Goal: Task Accomplishment & Management: Use online tool/utility

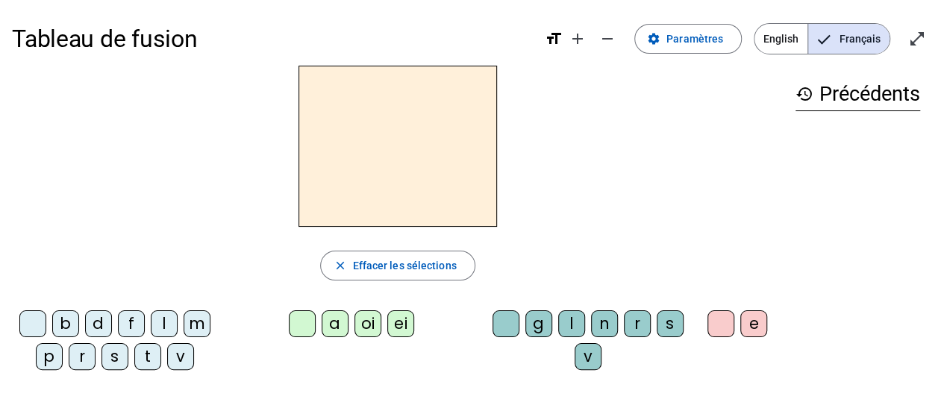
click at [580, 193] on div at bounding box center [397, 146] width 771 height 161
click at [688, 37] on span "Paramètres" at bounding box center [694, 39] width 57 height 18
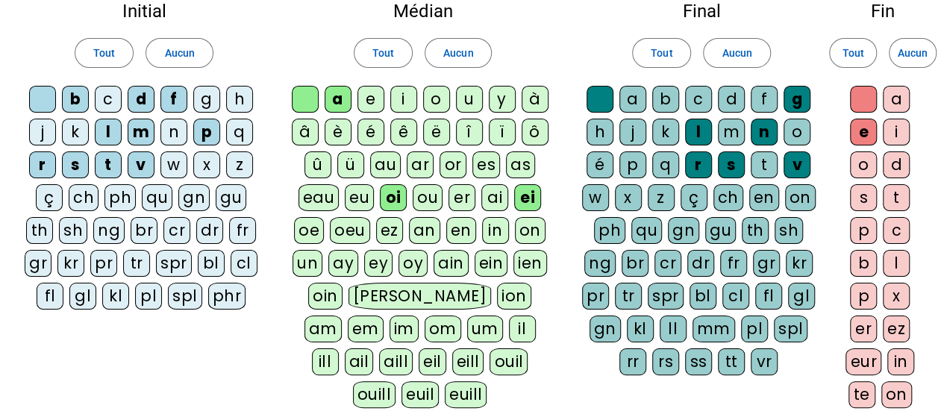
scroll to position [100, 0]
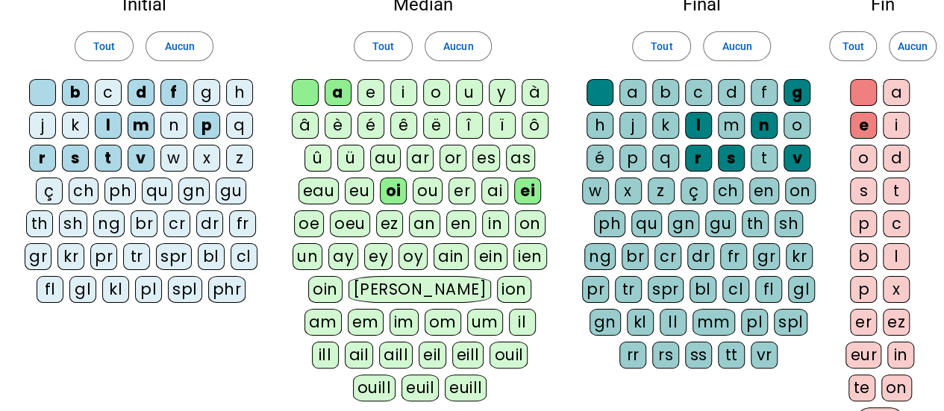
click at [243, 154] on div "z" at bounding box center [239, 158] width 27 height 27
click at [429, 97] on div "o" at bounding box center [436, 92] width 27 height 27
click at [367, 119] on div "é" at bounding box center [370, 125] width 27 height 27
click at [166, 134] on div "n" at bounding box center [173, 125] width 27 height 27
click at [209, 260] on div "bl" at bounding box center [211, 256] width 27 height 27
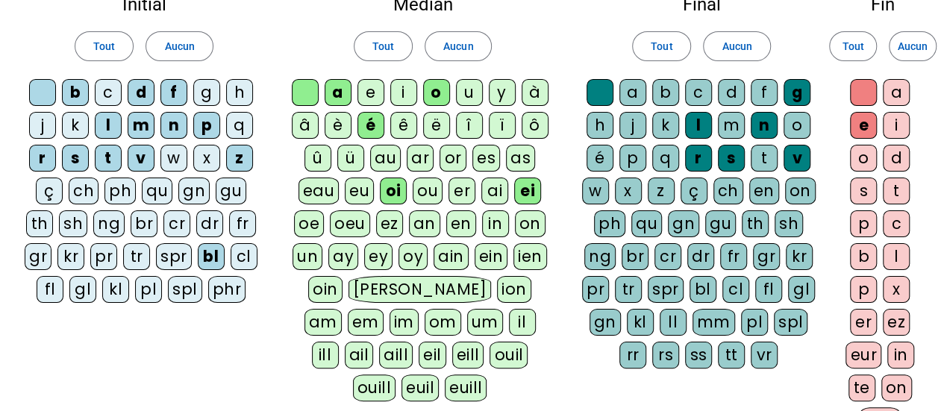
click at [248, 260] on div "cl" at bounding box center [244, 256] width 27 height 27
click at [858, 154] on div "o" at bounding box center [863, 158] width 27 height 27
click at [862, 165] on div "o" at bounding box center [863, 158] width 27 height 27
click at [792, 125] on div "o" at bounding box center [796, 125] width 27 height 27
click at [643, 91] on div "a" at bounding box center [632, 92] width 27 height 27
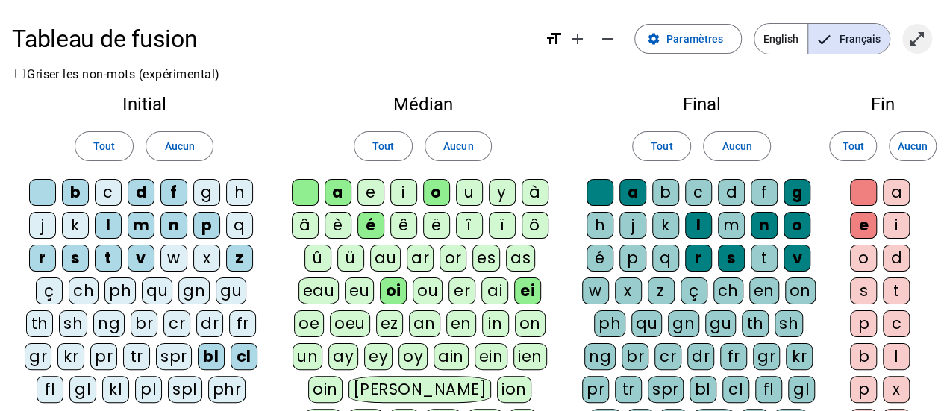
scroll to position [354, 0]
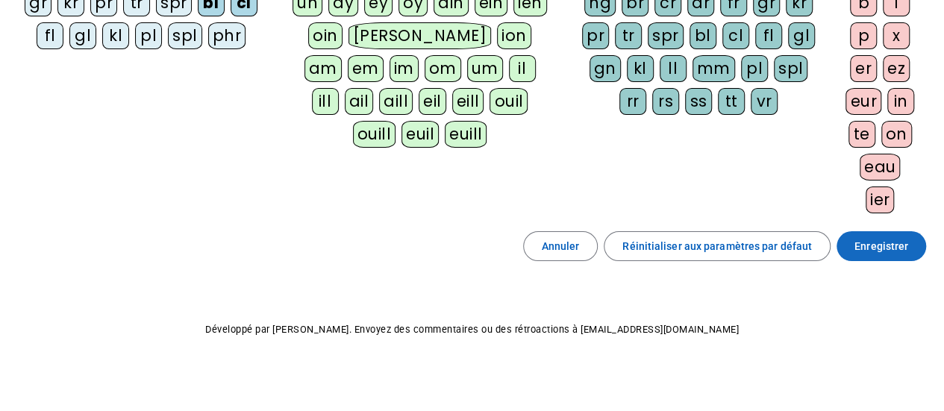
click at [872, 237] on span "Enregistrer" at bounding box center [881, 246] width 54 height 18
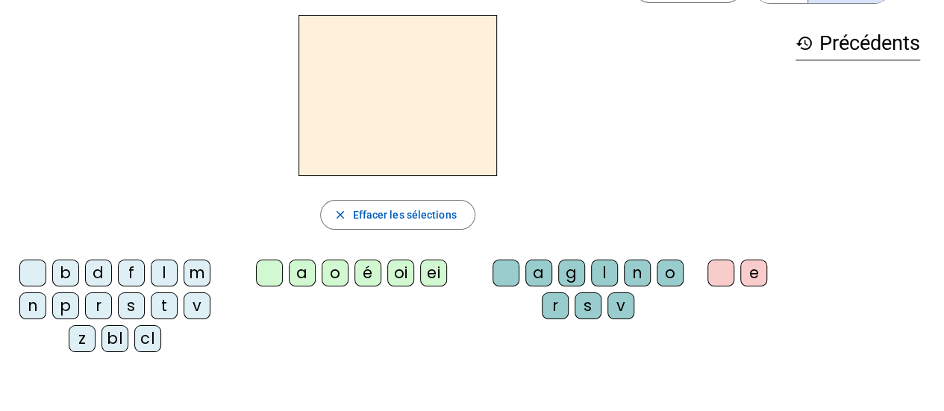
scroll to position [51, 0]
click at [87, 341] on div "z" at bounding box center [82, 338] width 27 height 27
click at [330, 267] on div "o" at bounding box center [335, 272] width 27 height 27
click at [673, 281] on div "o" at bounding box center [670, 272] width 27 height 27
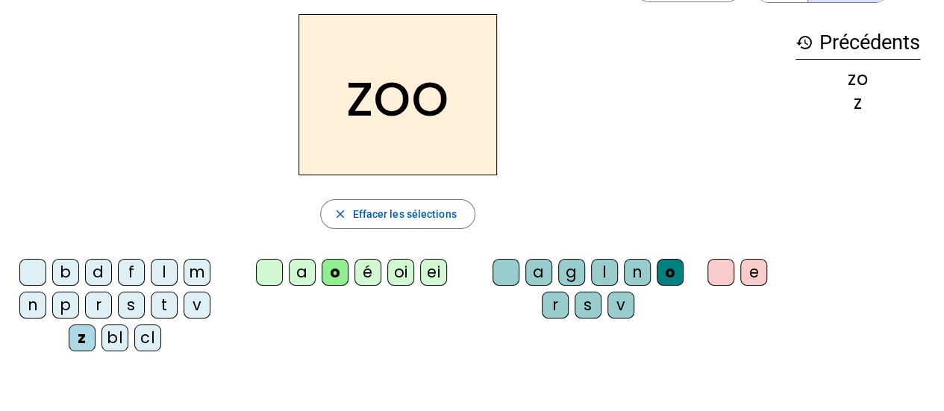
click at [364, 279] on div "é" at bounding box center [367, 272] width 27 height 27
click at [342, 275] on div "o" at bounding box center [335, 272] width 27 height 27
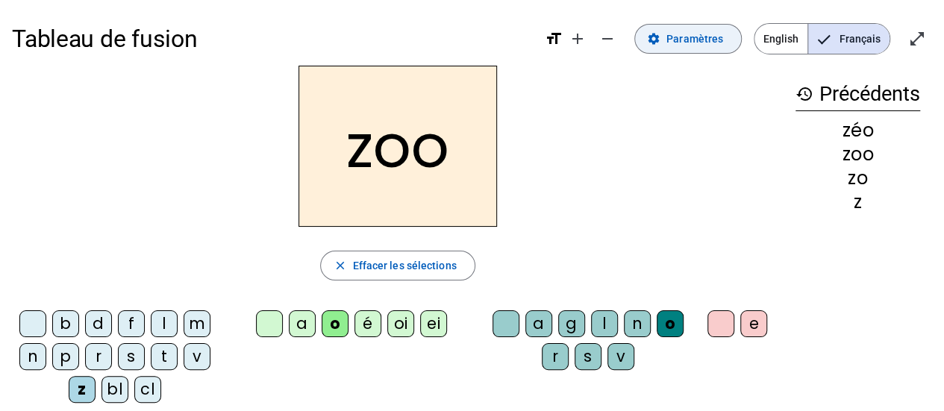
click at [702, 34] on span "Paramètres" at bounding box center [694, 39] width 57 height 18
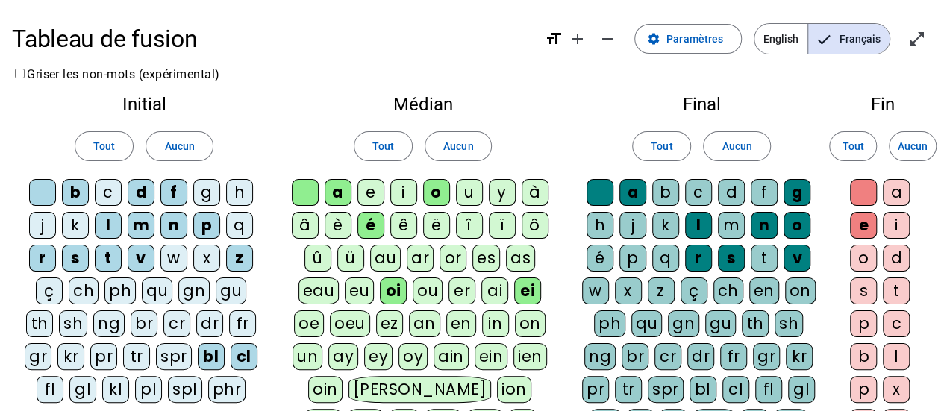
click at [596, 260] on div "é" at bounding box center [599, 258] width 27 height 27
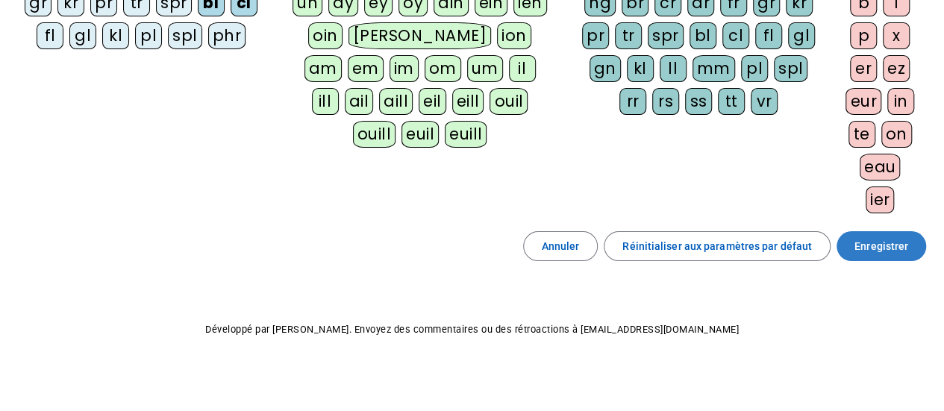
click at [879, 248] on span "Enregistrer" at bounding box center [881, 246] width 54 height 18
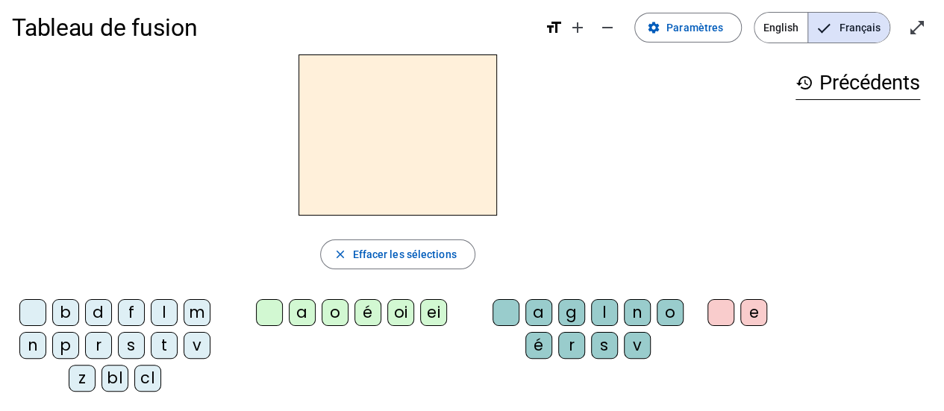
scroll to position [4, 0]
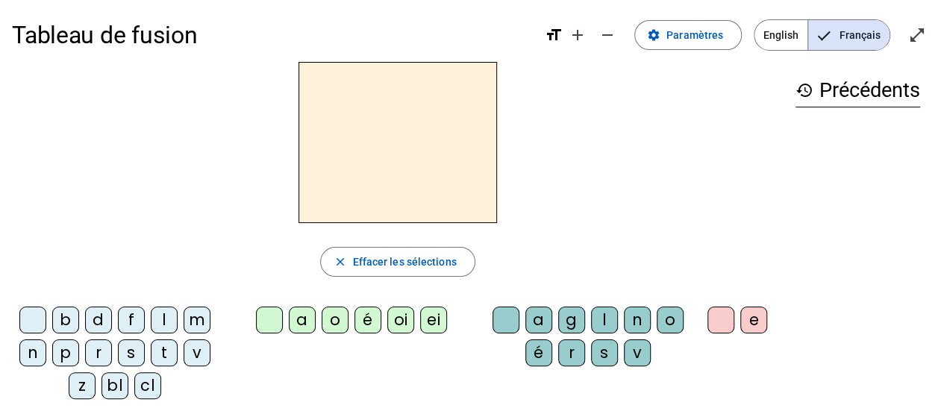
click at [85, 391] on div "z" at bounding box center [82, 385] width 27 height 27
click at [354, 319] on div "é" at bounding box center [367, 320] width 27 height 27
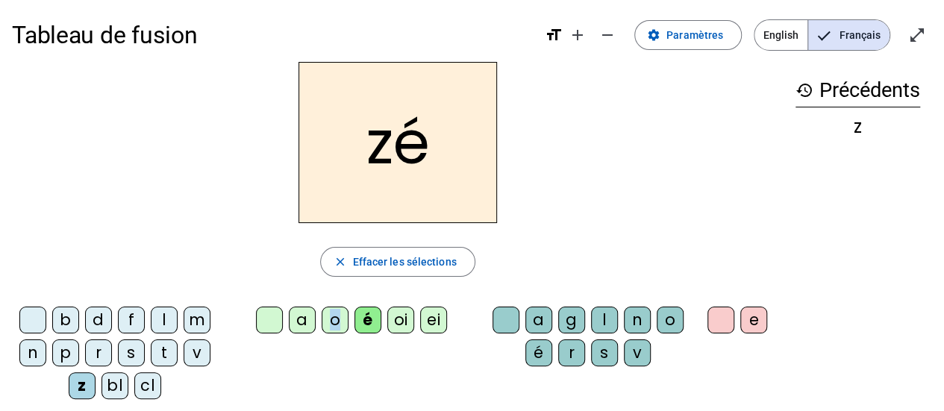
click at [327, 317] on div "o" at bounding box center [335, 320] width 27 height 27
click at [539, 360] on div "é" at bounding box center [538, 352] width 27 height 27
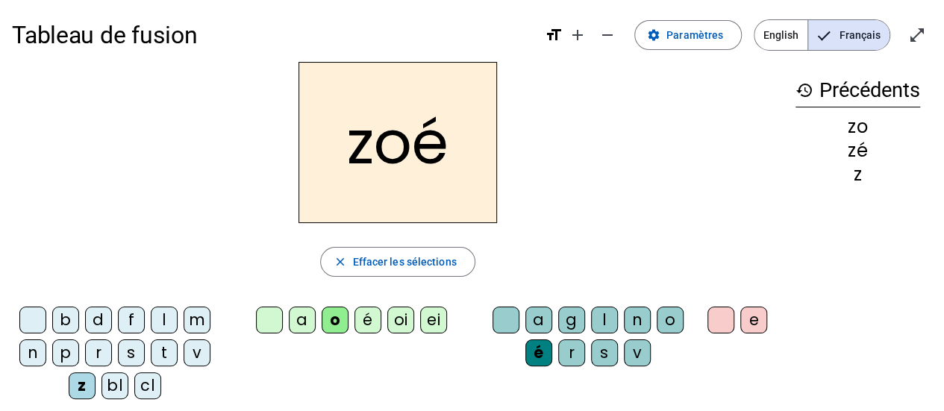
click at [33, 361] on div "n" at bounding box center [32, 352] width 27 height 27
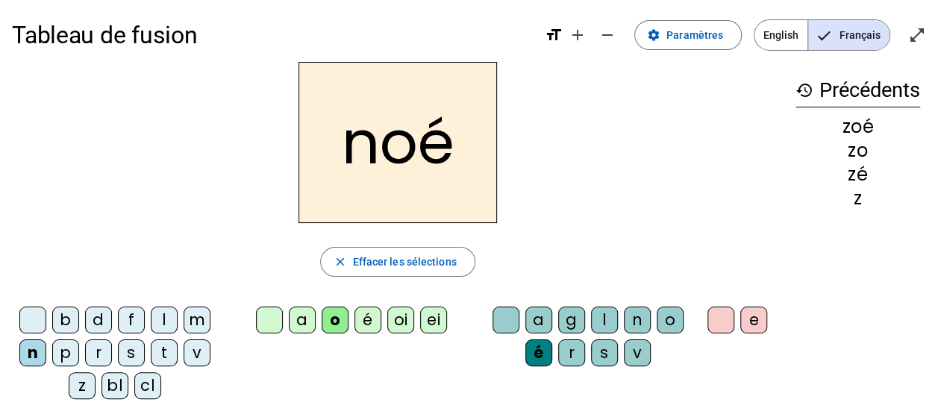
click at [533, 312] on div "a" at bounding box center [538, 320] width 27 height 27
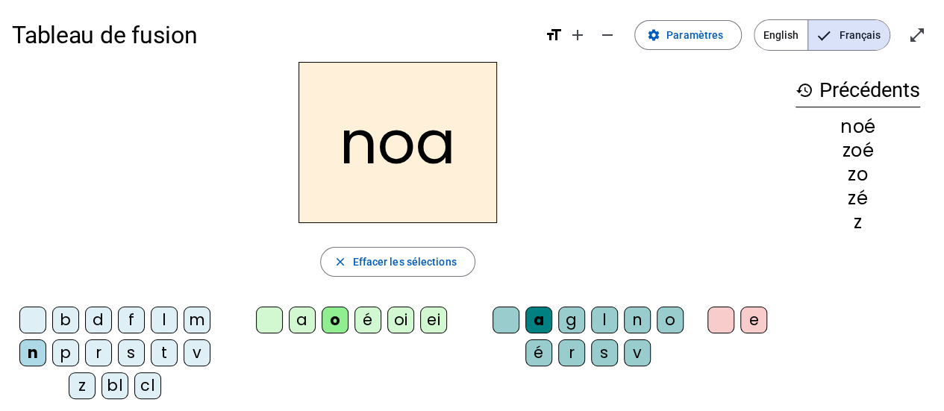
click at [59, 320] on div "b" at bounding box center [65, 320] width 27 height 27
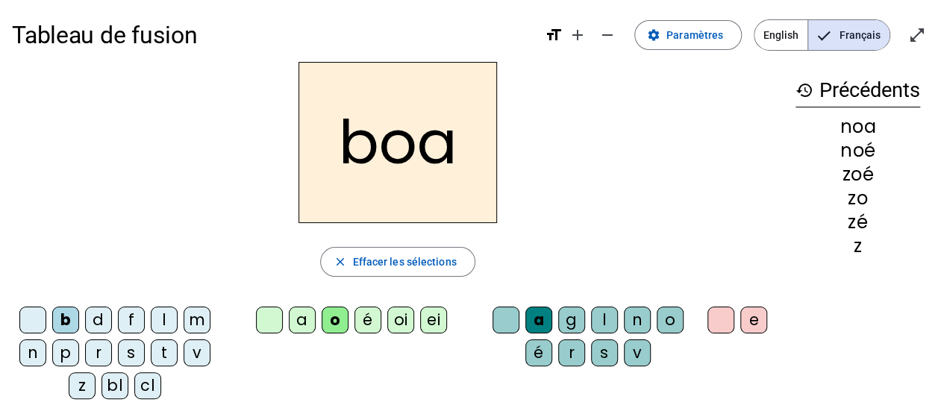
click at [116, 386] on div "bl" at bounding box center [114, 385] width 27 height 27
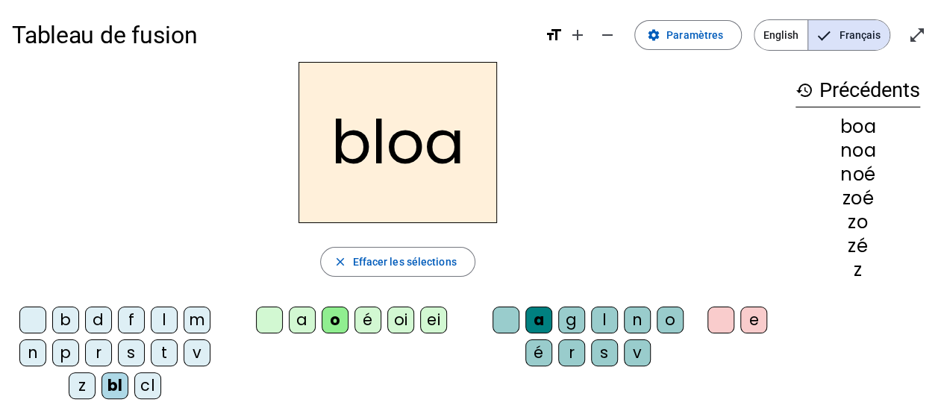
click at [279, 320] on div at bounding box center [269, 320] width 27 height 27
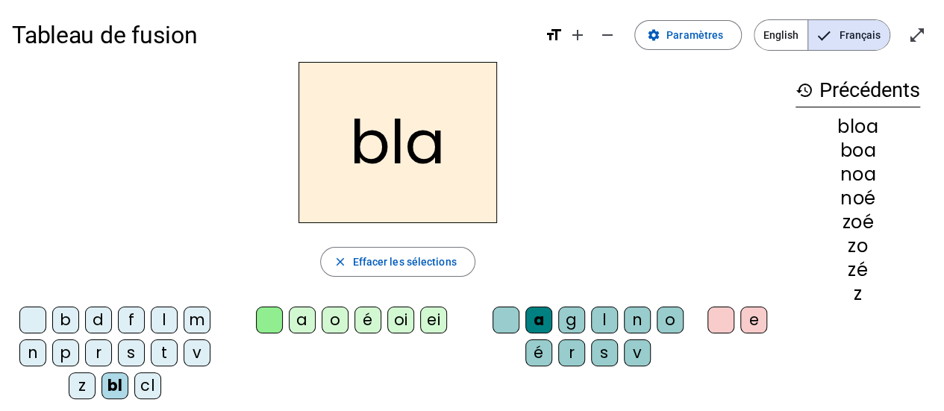
click at [364, 314] on div "é" at bounding box center [367, 320] width 27 height 27
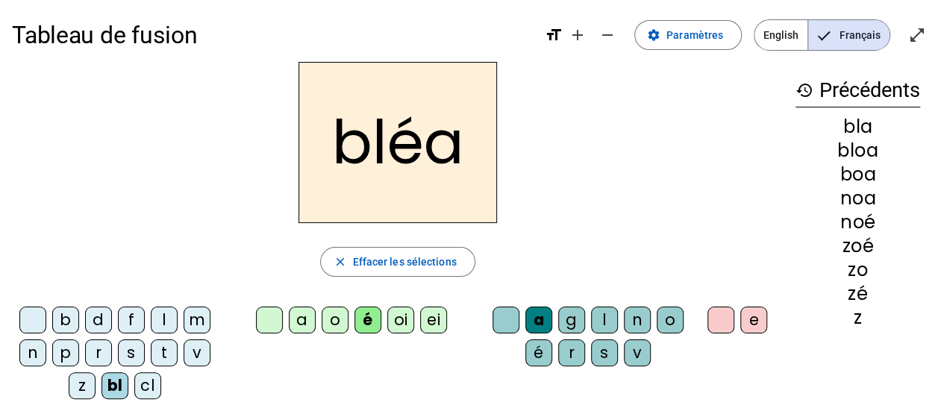
click at [272, 312] on div at bounding box center [269, 320] width 27 height 27
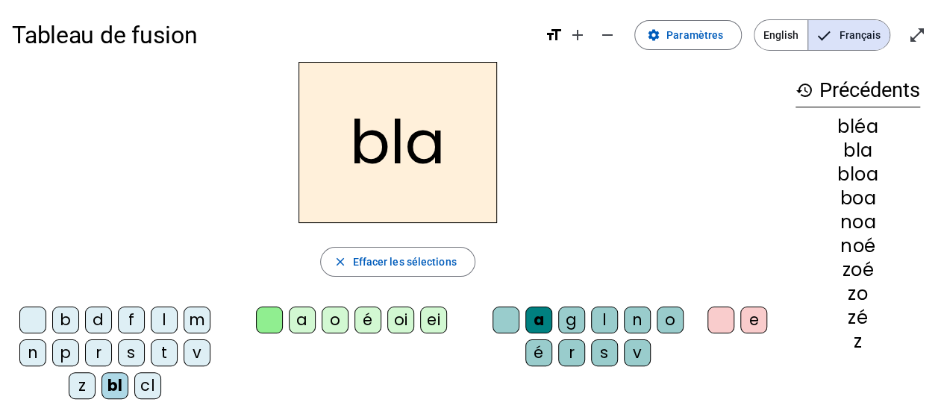
click at [363, 322] on div "é" at bounding box center [367, 320] width 27 height 27
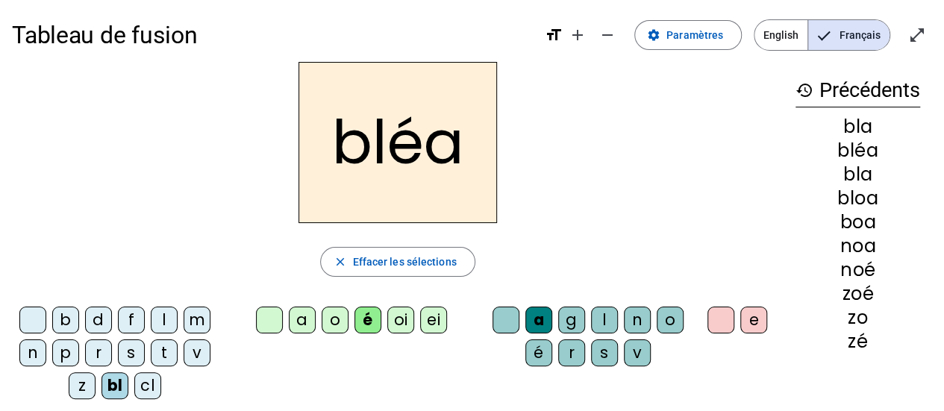
click at [513, 314] on div at bounding box center [505, 320] width 27 height 27
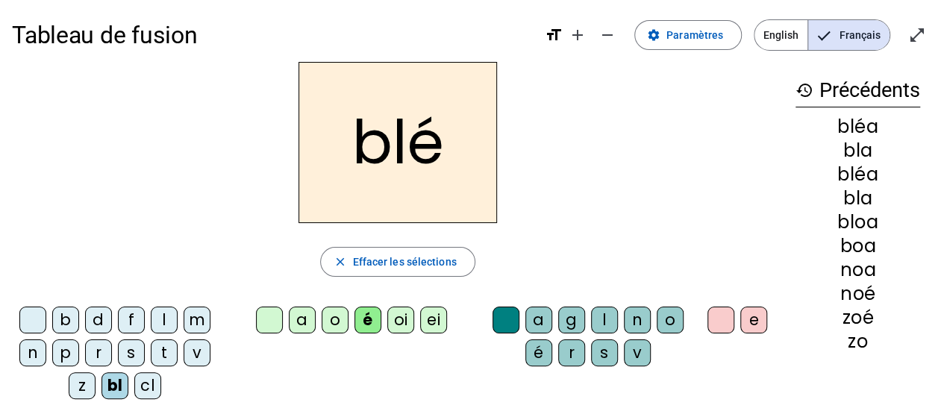
click at [151, 373] on div "cl" at bounding box center [147, 385] width 27 height 27
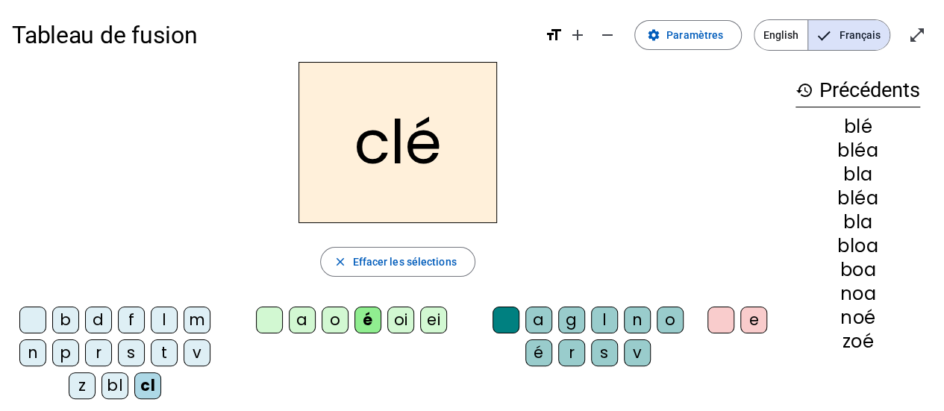
click at [658, 319] on div "o" at bounding box center [670, 320] width 27 height 27
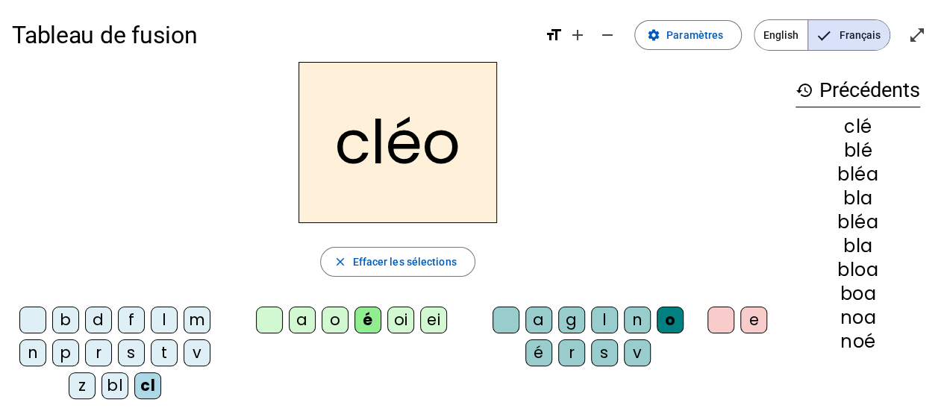
click at [25, 315] on div at bounding box center [32, 320] width 27 height 27
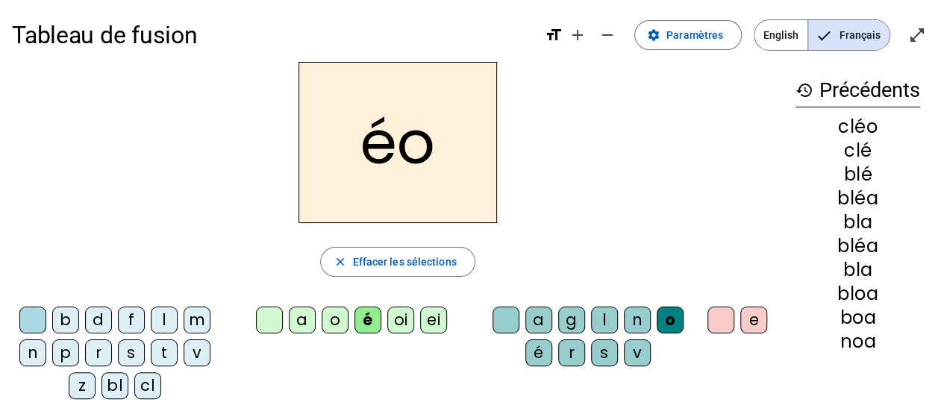
click at [164, 325] on div "l" at bounding box center [164, 320] width 27 height 27
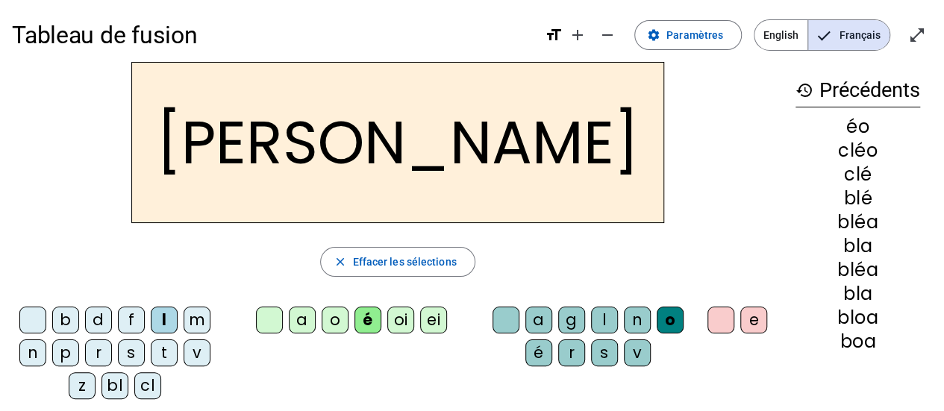
click at [536, 319] on div "a" at bounding box center [538, 320] width 27 height 27
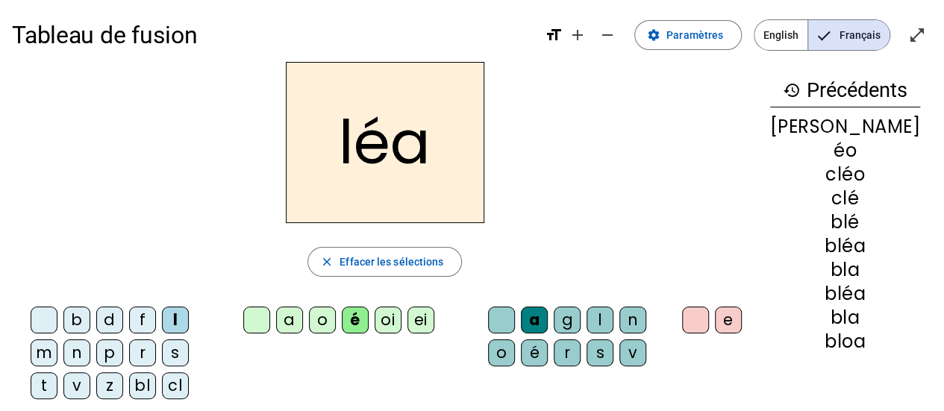
click at [640, 254] on div "close Effacer les sélections" at bounding box center [385, 262] width 746 height 30
